Goal: Find specific page/section: Find specific page/section

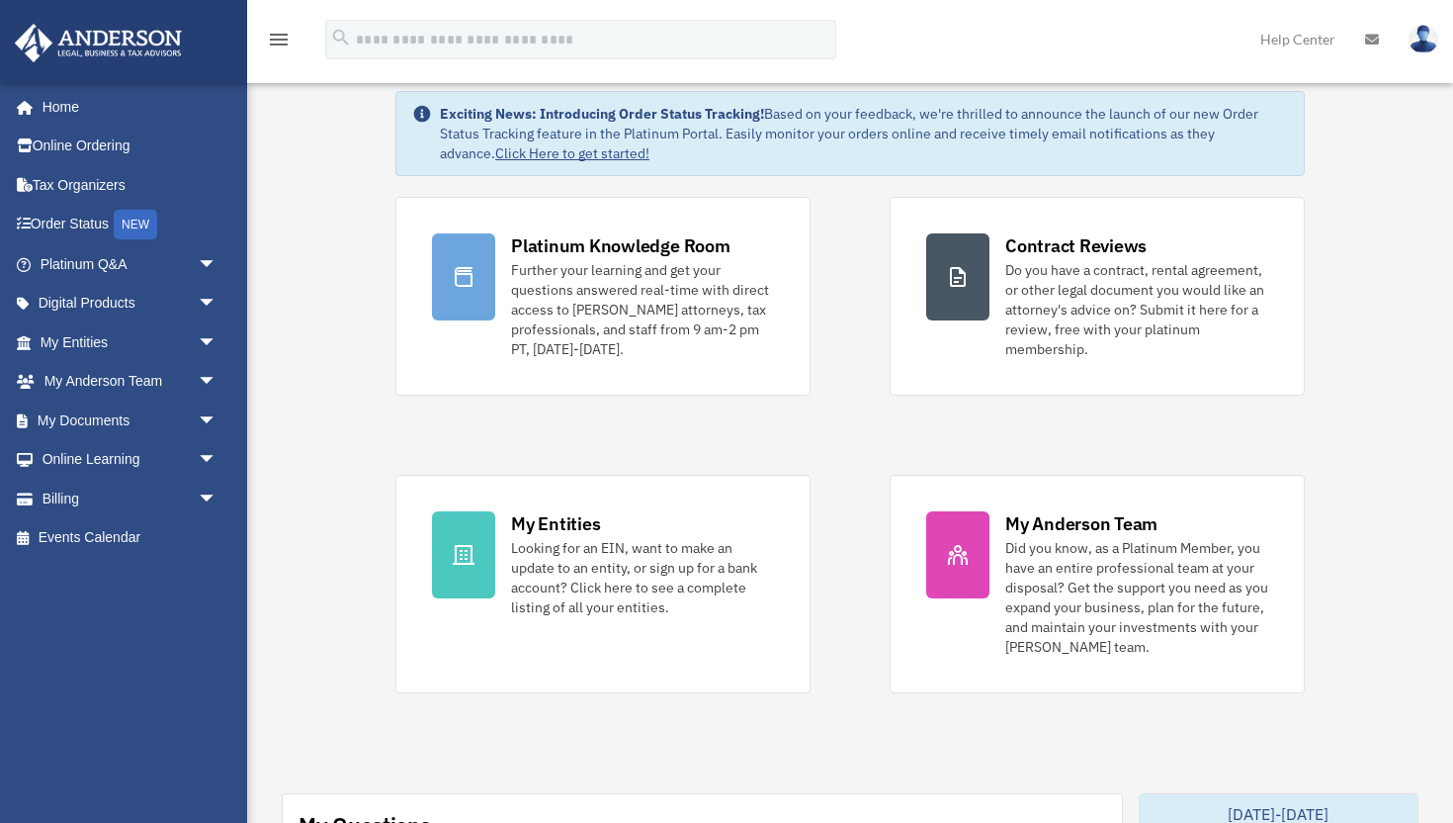
scroll to position [76, 0]
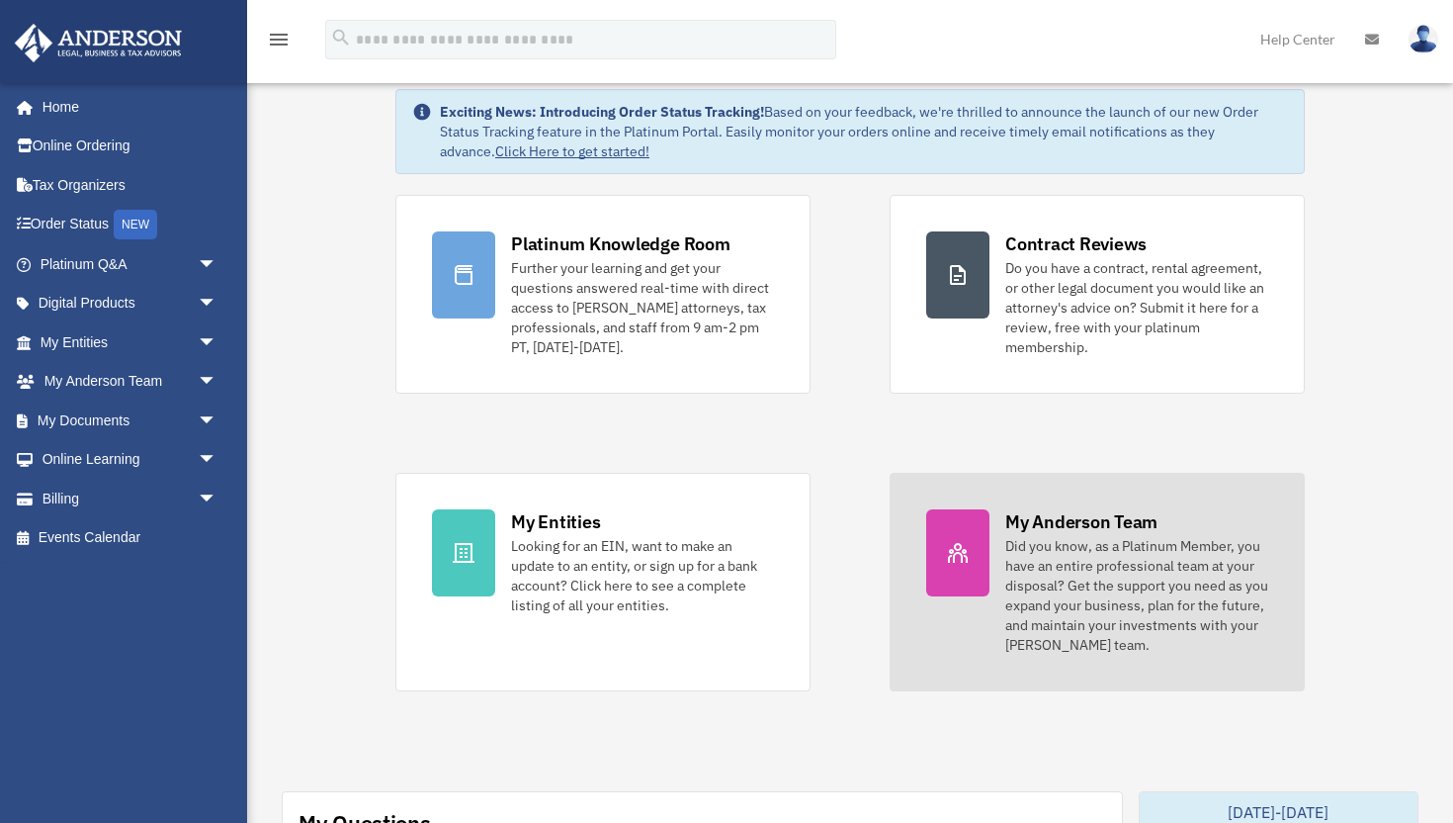
click at [1126, 566] on div "Did you know, as a Platinum Member, you have an entire professional team at you…" at bounding box center [1137, 595] width 263 height 119
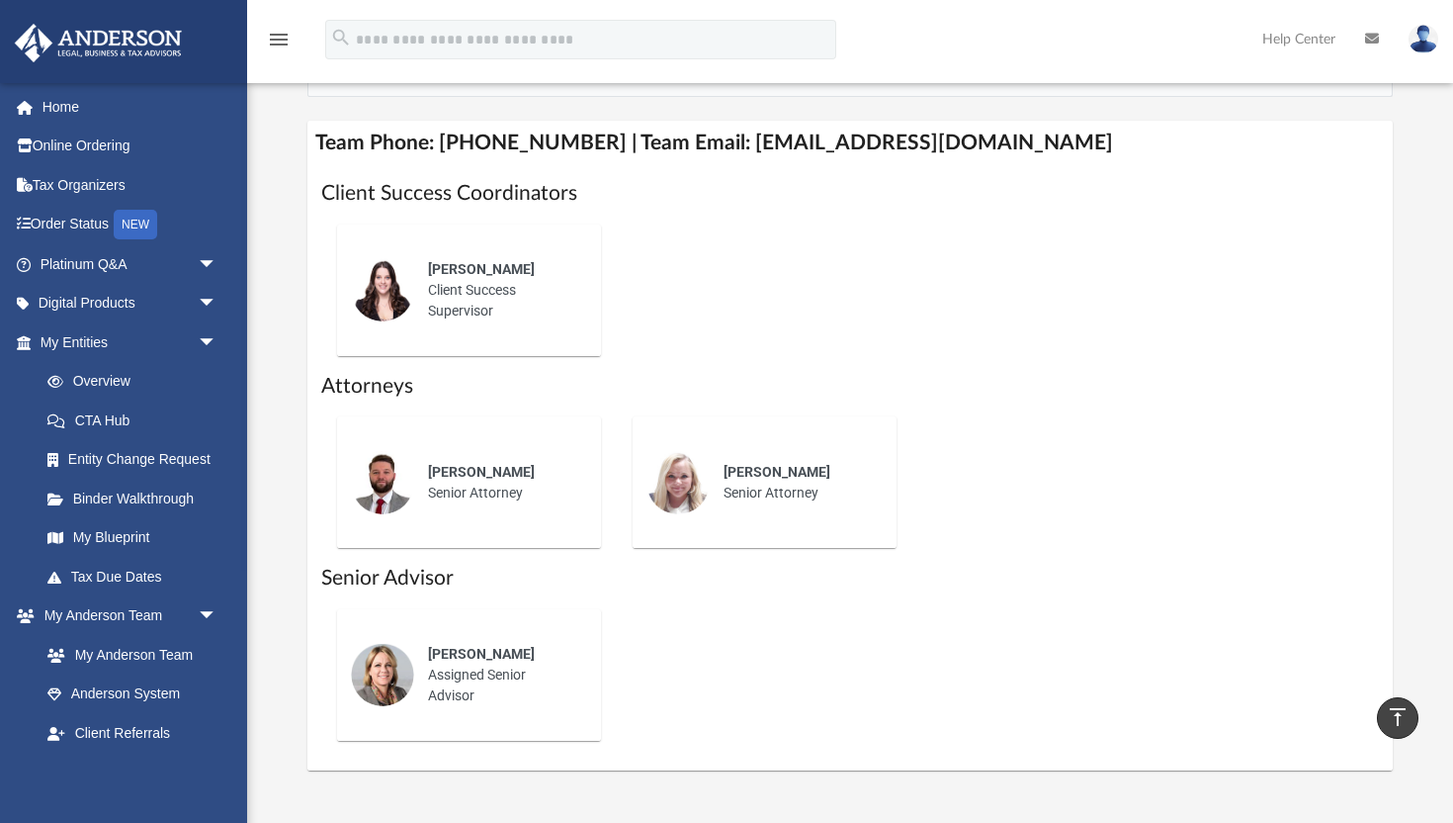
scroll to position [773, 0]
drag, startPoint x: 427, startPoint y: 467, endPoint x: 529, endPoint y: 488, distance: 104.1
click at [529, 488] on div "Chris Wade Senior Attorney" at bounding box center [500, 480] width 173 height 69
copy div "Chris Wade Senior Attorney"
click at [533, 453] on div "Chris Wade Senior Attorney" at bounding box center [500, 480] width 173 height 69
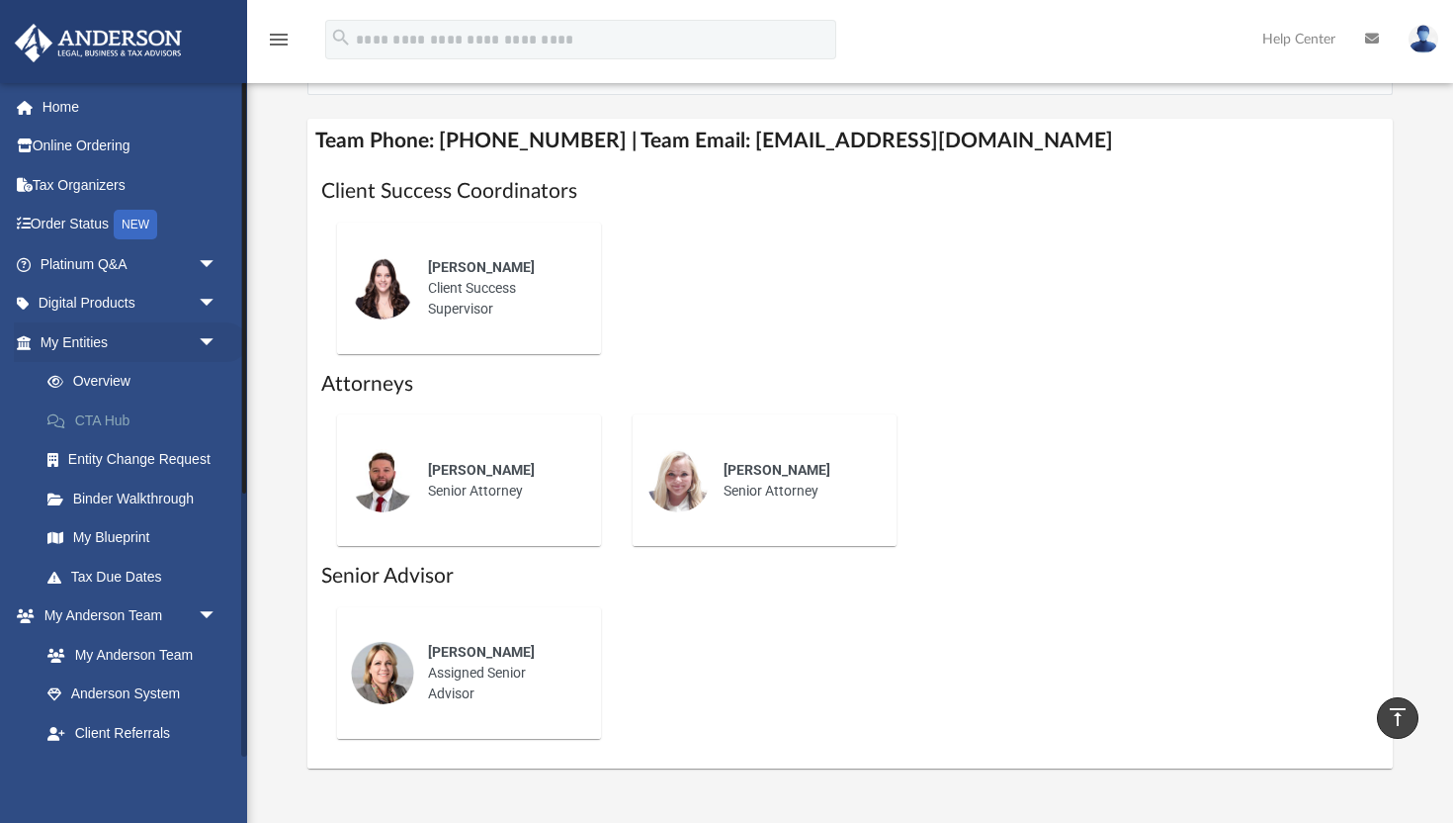
click at [126, 424] on link "CTA Hub" at bounding box center [137, 420] width 219 height 40
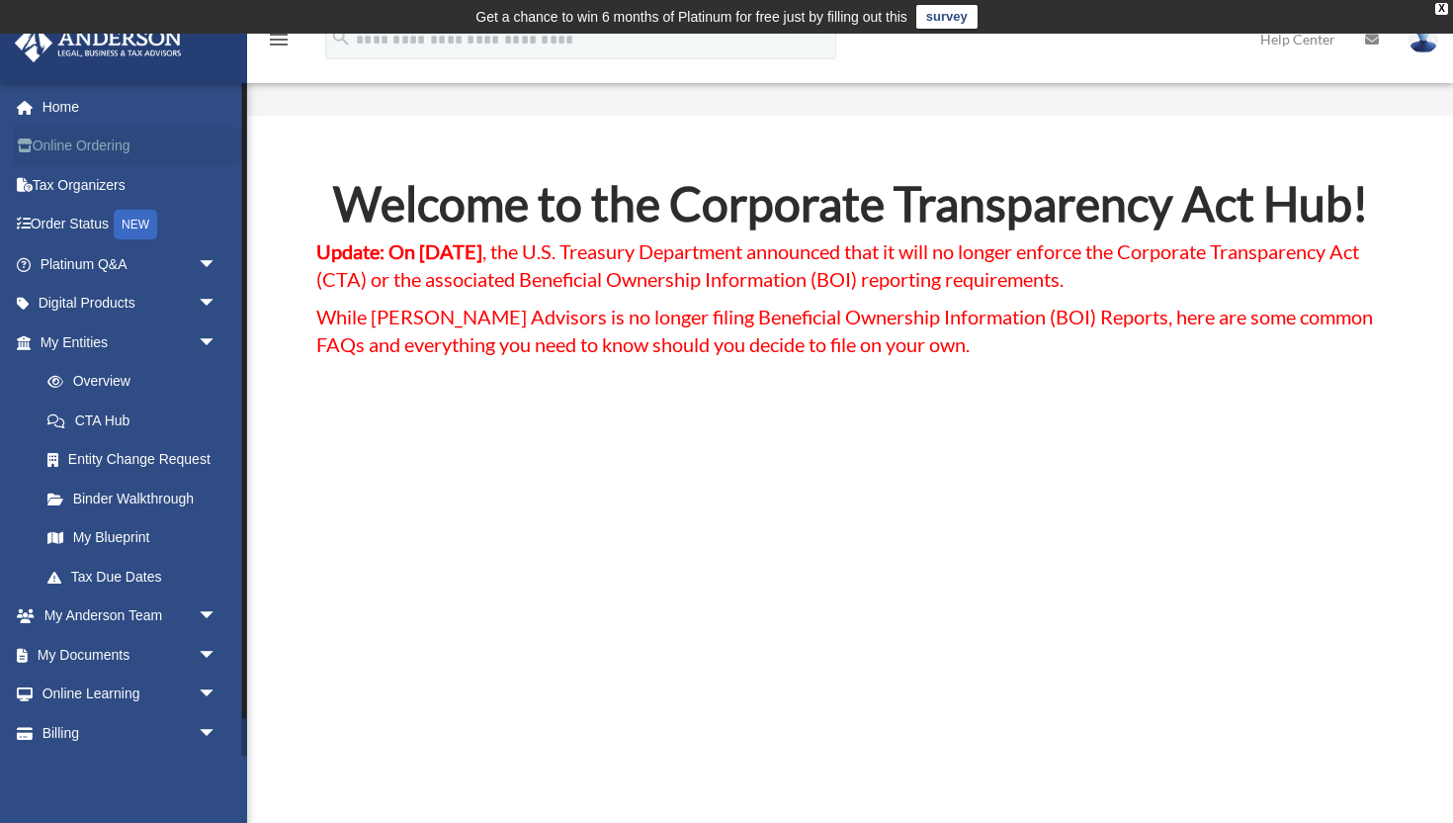
click at [110, 142] on link "Online Ordering" at bounding box center [130, 147] width 233 height 40
